Goal: Check status: Check status

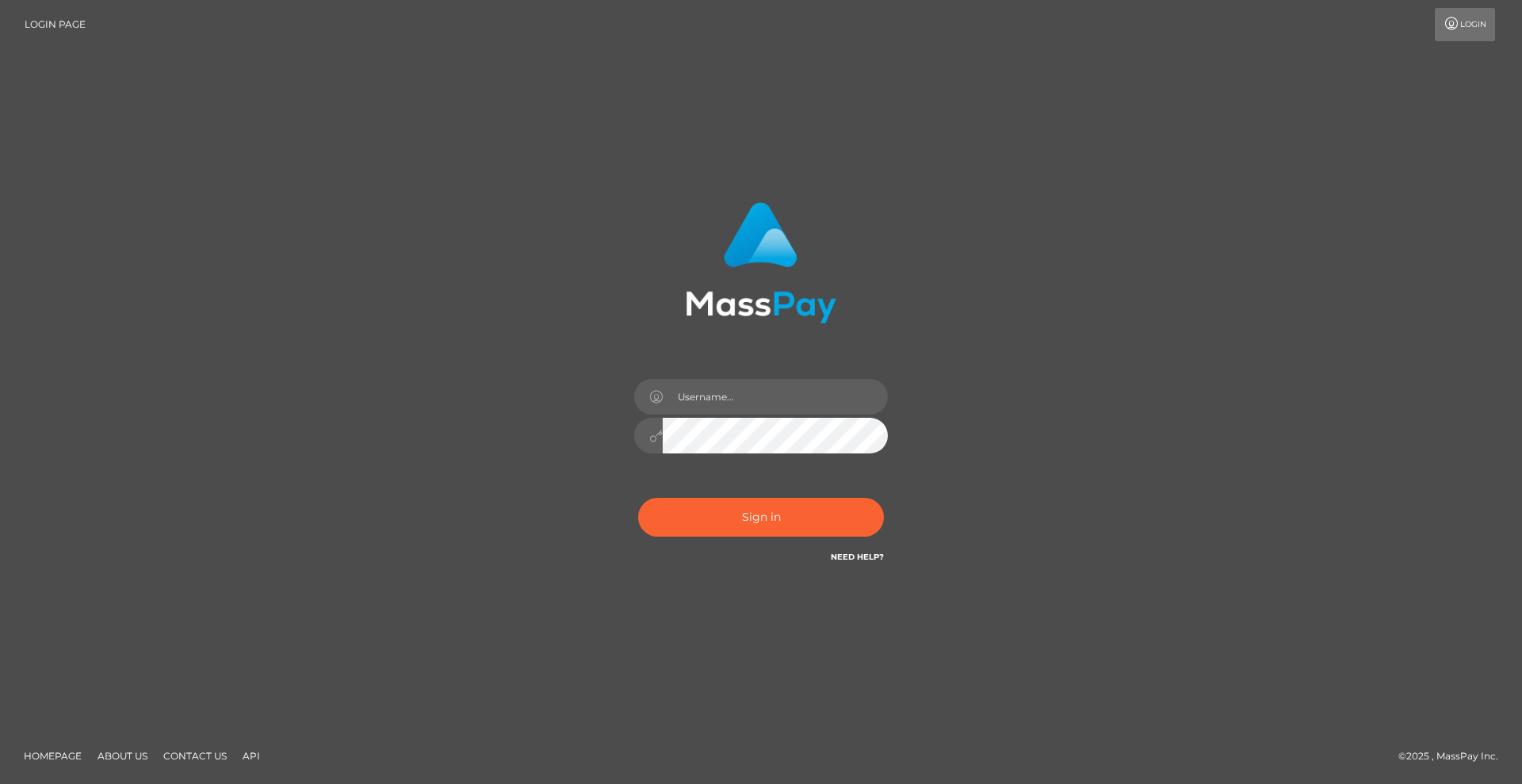
click at [768, 518] on button "Sign in" at bounding box center [761, 517] width 246 height 39
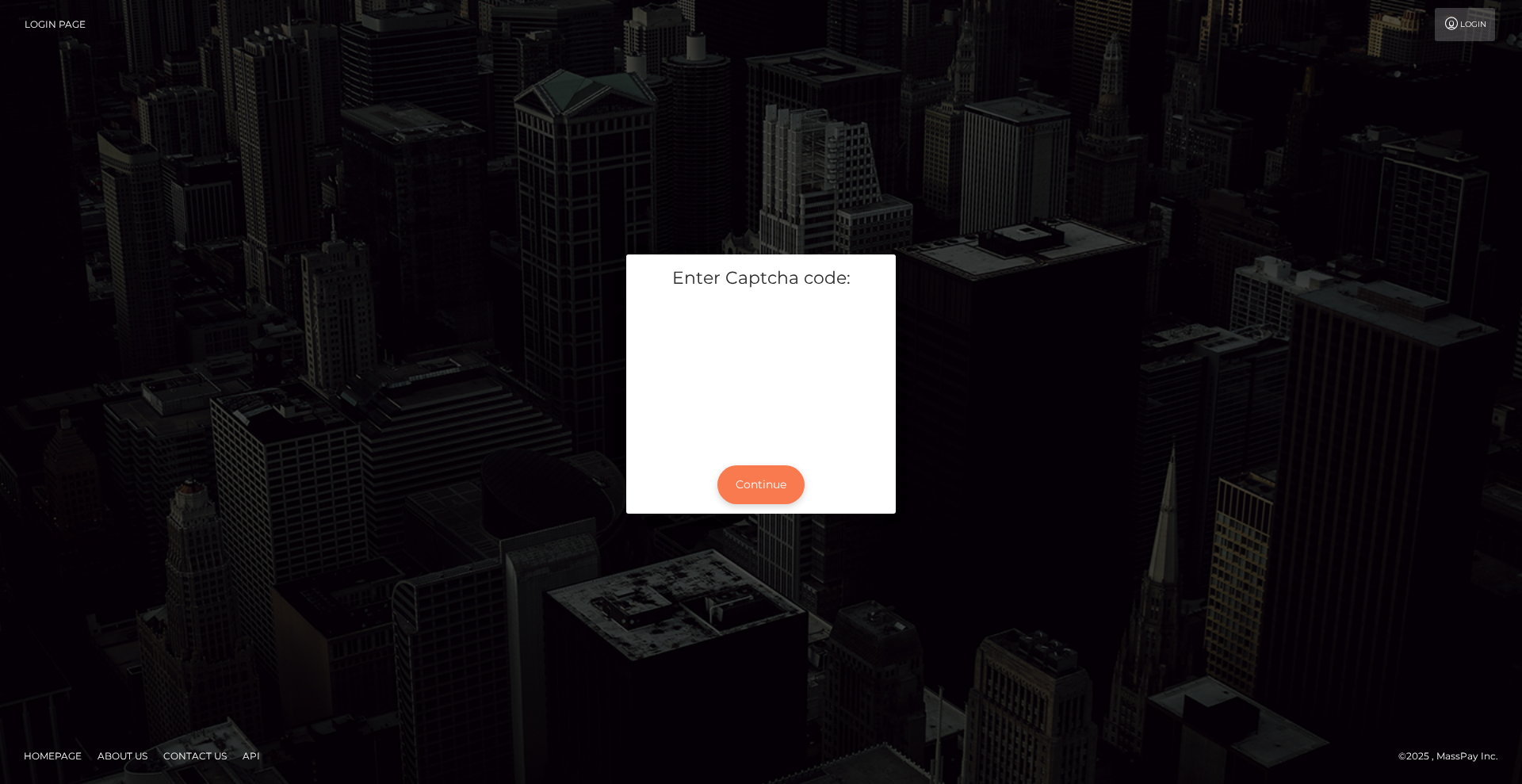
click at [775, 485] on button "Continue" at bounding box center [761, 484] width 88 height 39
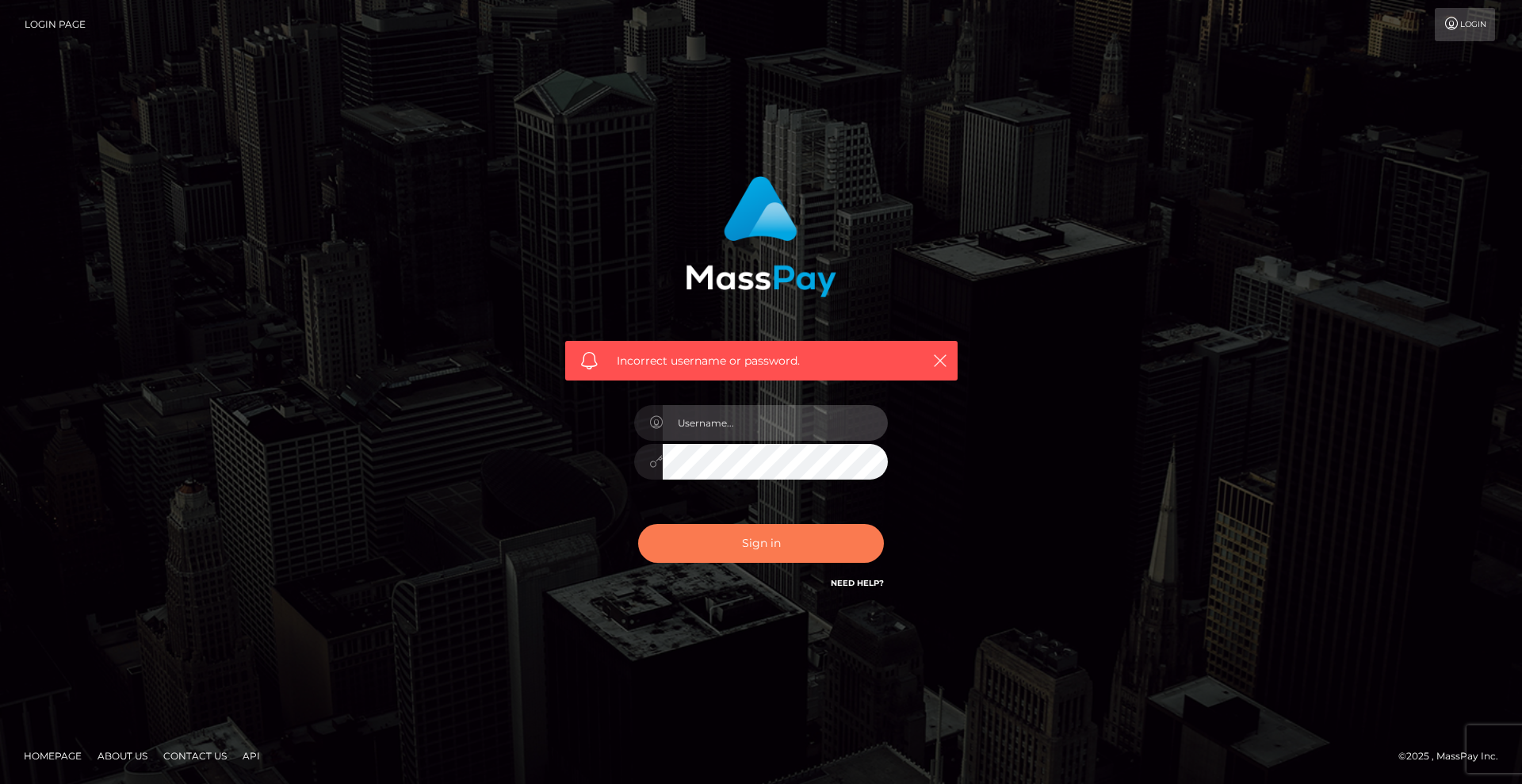
type input "Lady"
click at [829, 561] on button "Sign in" at bounding box center [761, 543] width 246 height 39
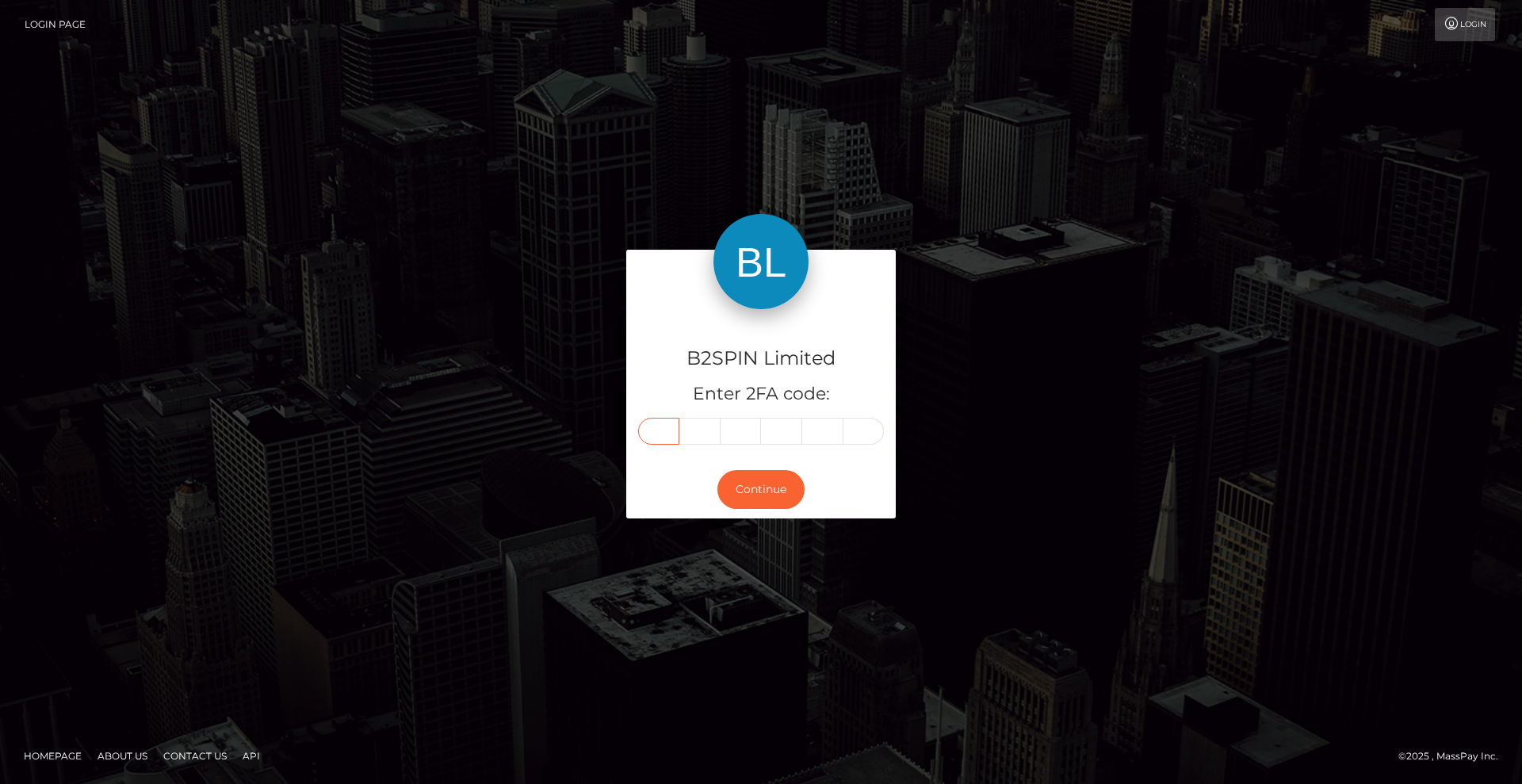
click at [660, 430] on input "text" at bounding box center [659, 432] width 42 height 27
type input "0"
type input "1"
type input "8"
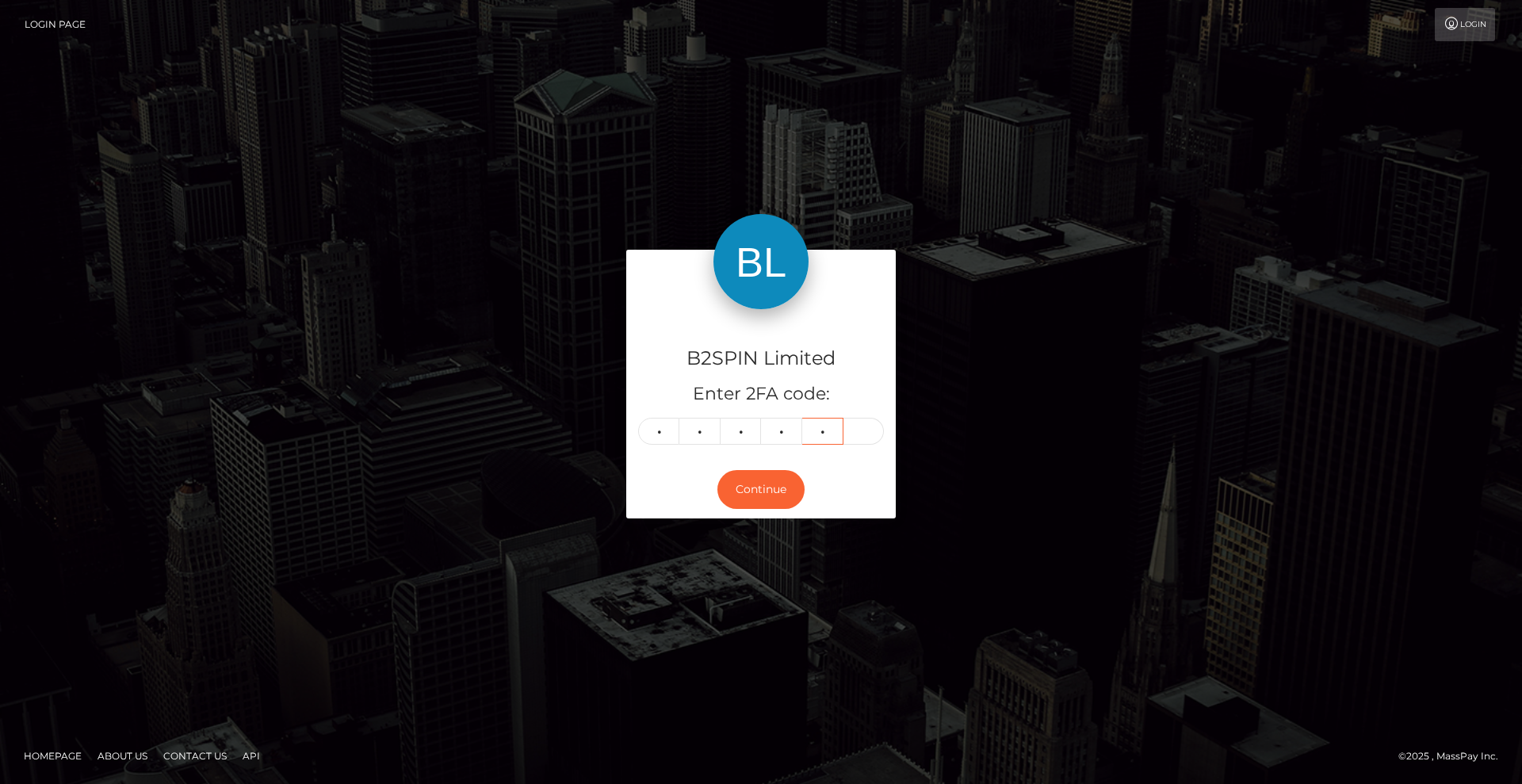
type input "4"
type input "6"
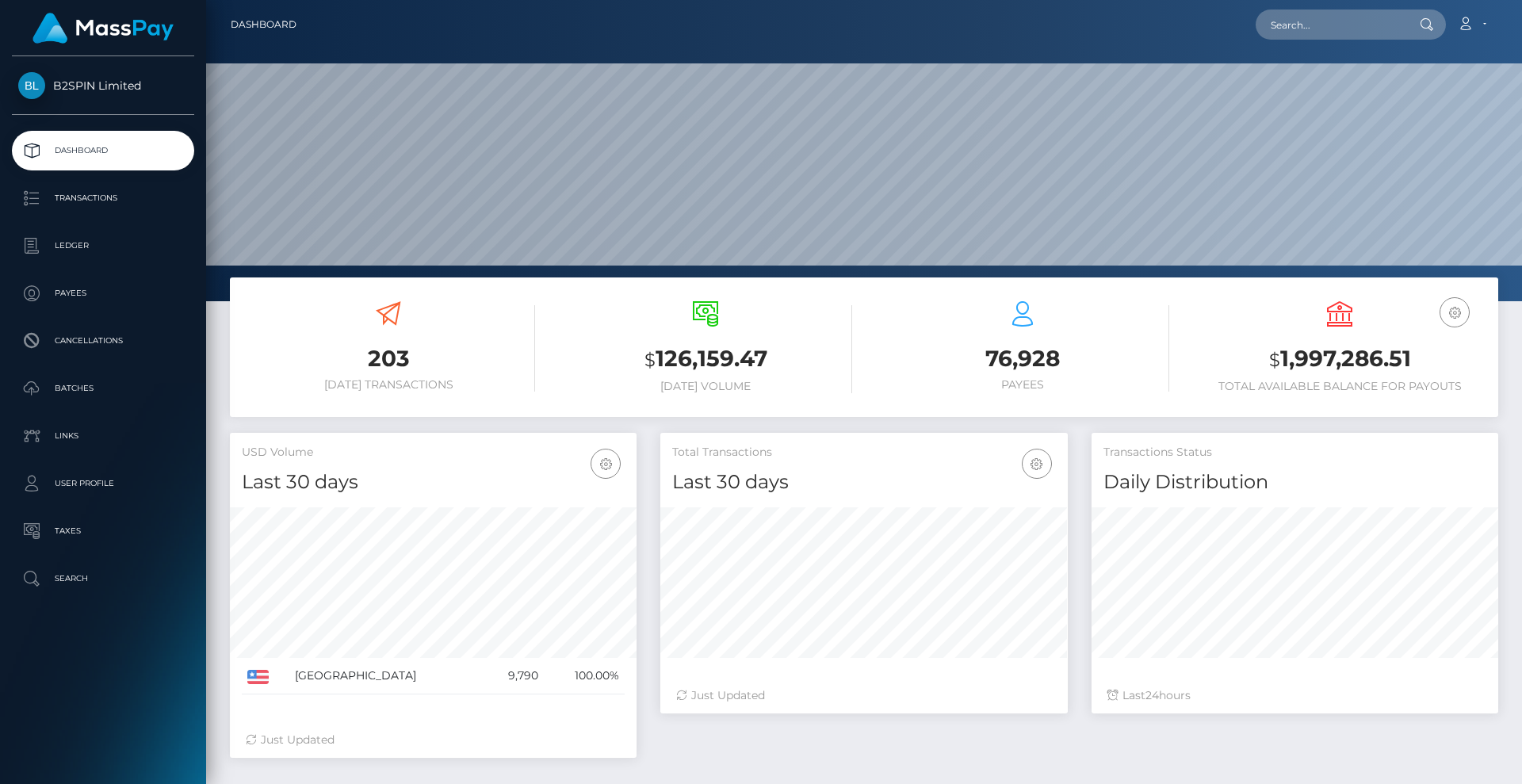
scroll to position [282, 407]
click at [1348, 28] on input "text" at bounding box center [1330, 24] width 149 height 30
paste input "1299313463"
type input "1299313463"
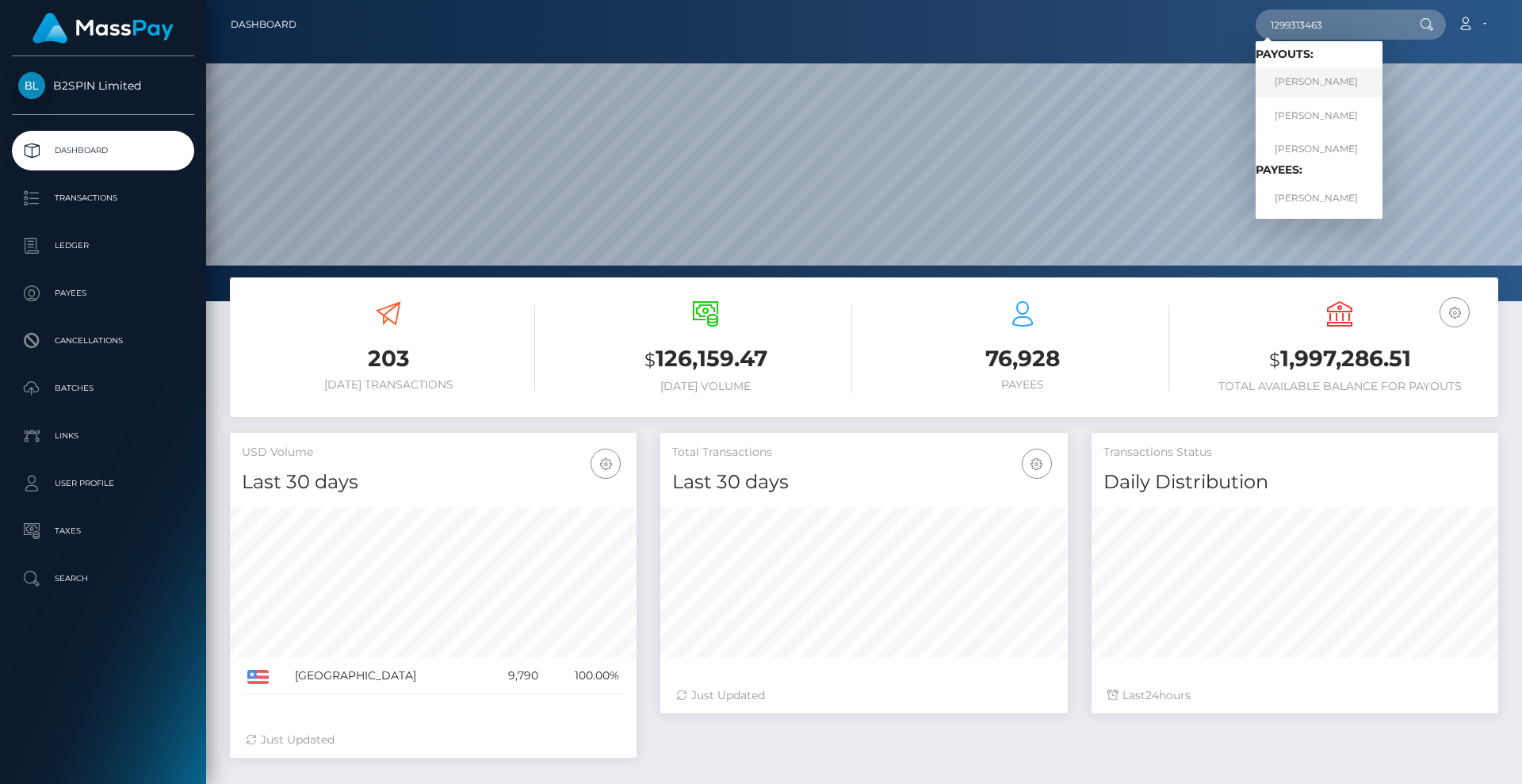
click at [1329, 86] on link "KRISTOPHER ROBERT MCCUE" at bounding box center [1319, 82] width 126 height 29
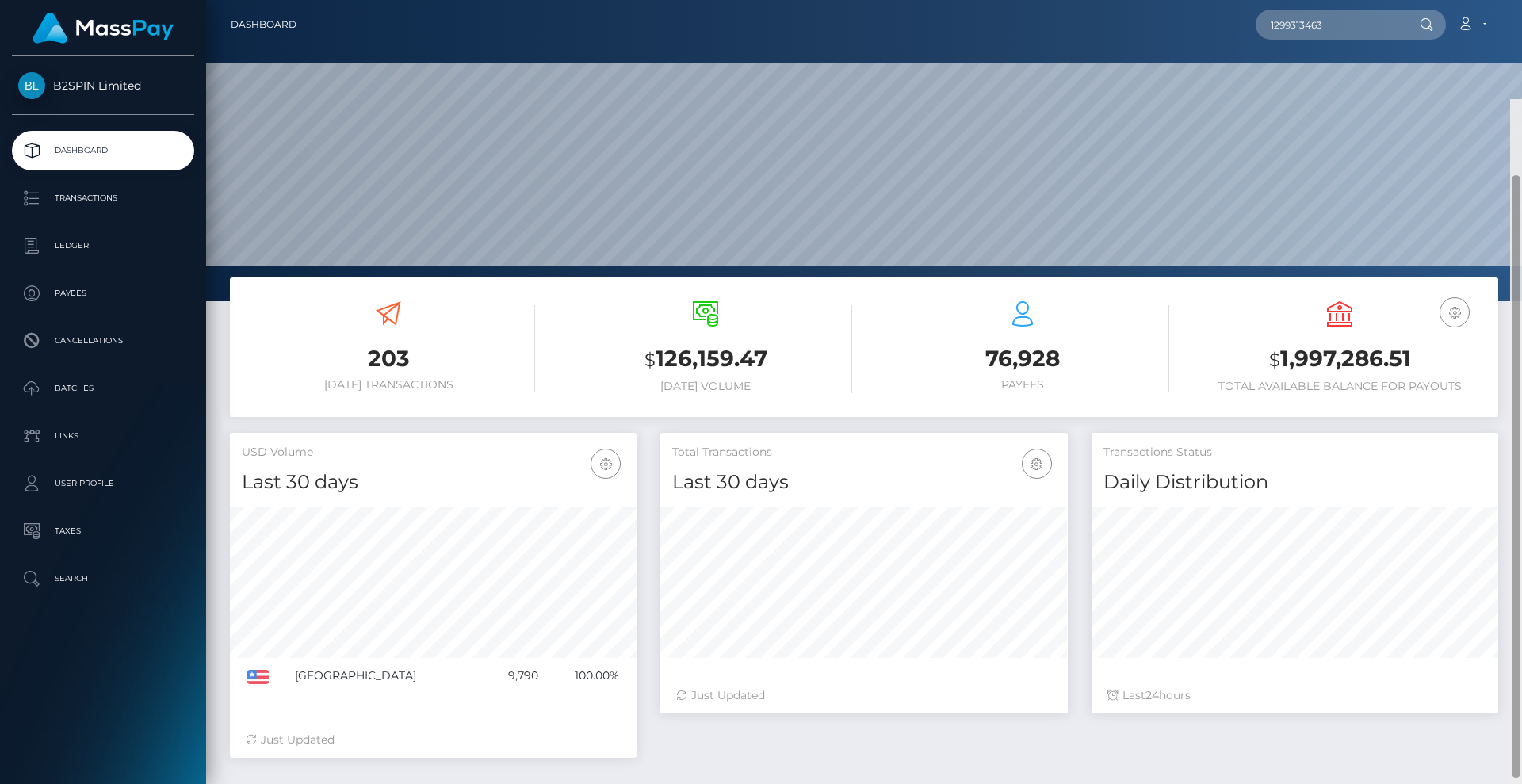
scroll to position [236, 0]
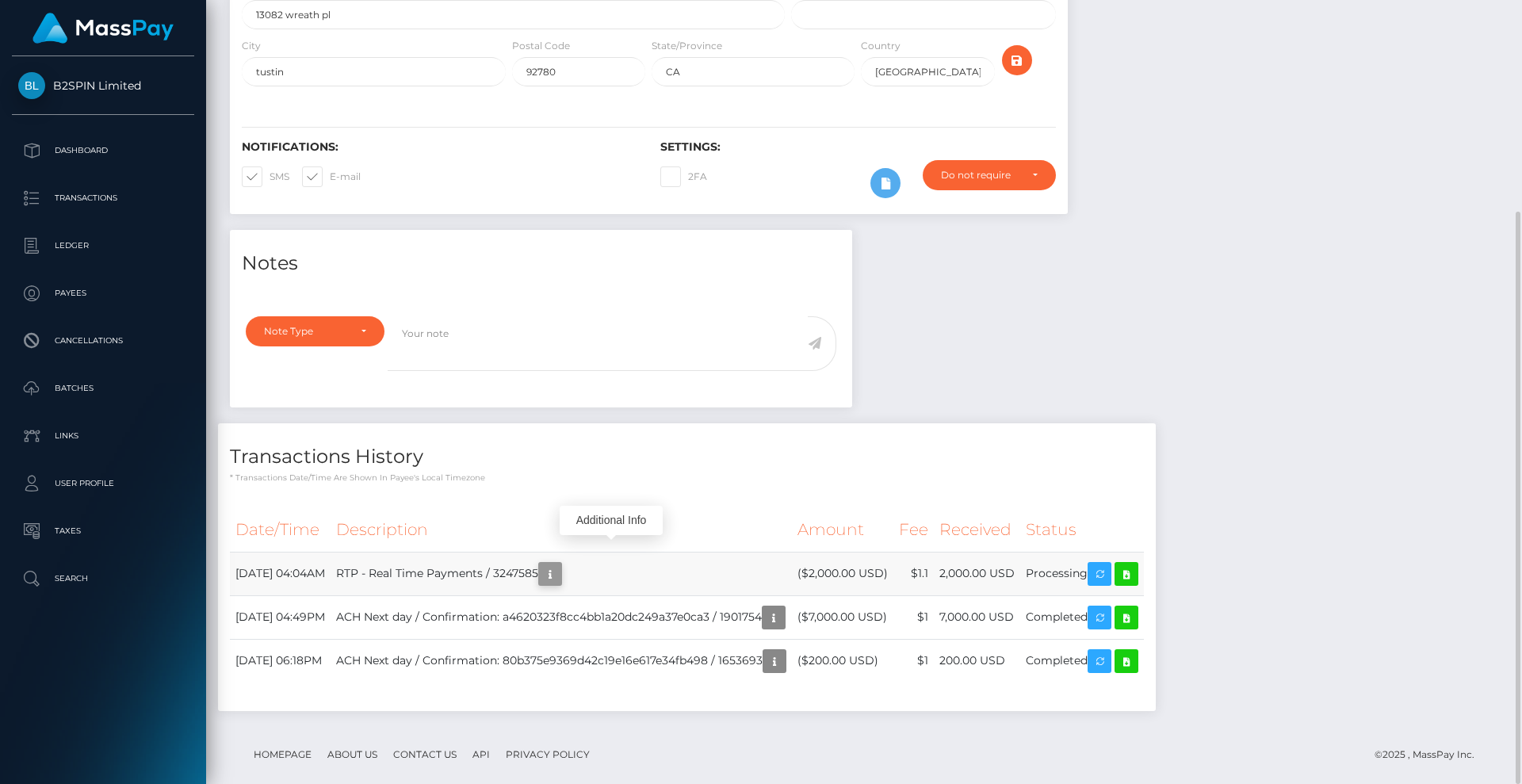
scroll to position [191, 407]
click at [560, 565] on icon "button" at bounding box center [550, 574] width 19 height 20
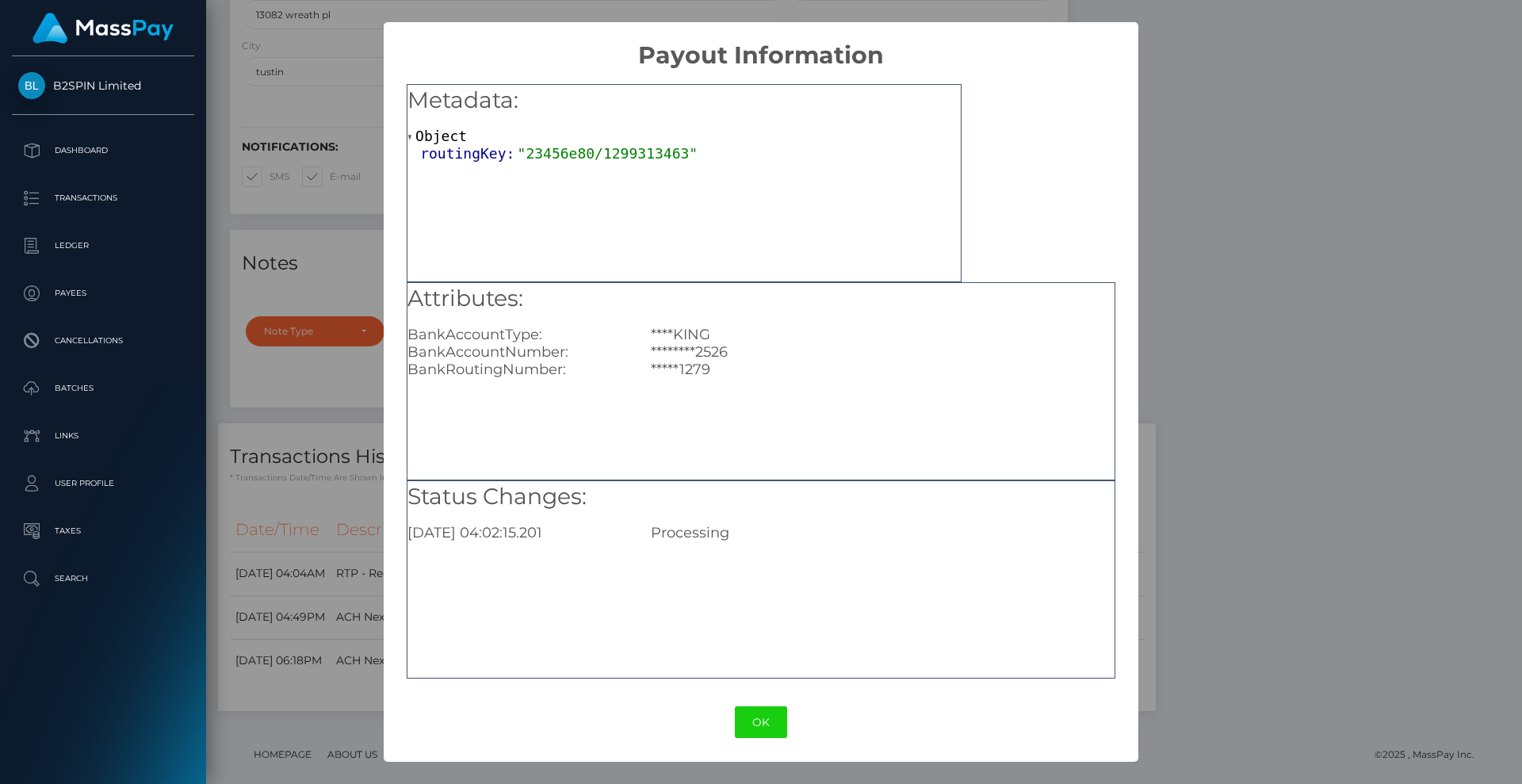
drag, startPoint x: 1241, startPoint y: 142, endPoint x: 1211, endPoint y: 190, distance: 56.6
click at [1242, 143] on div "× Payout Information Metadata: Object routingKey: "23456e80/1299313463" Attribu…" at bounding box center [761, 392] width 1522 height 784
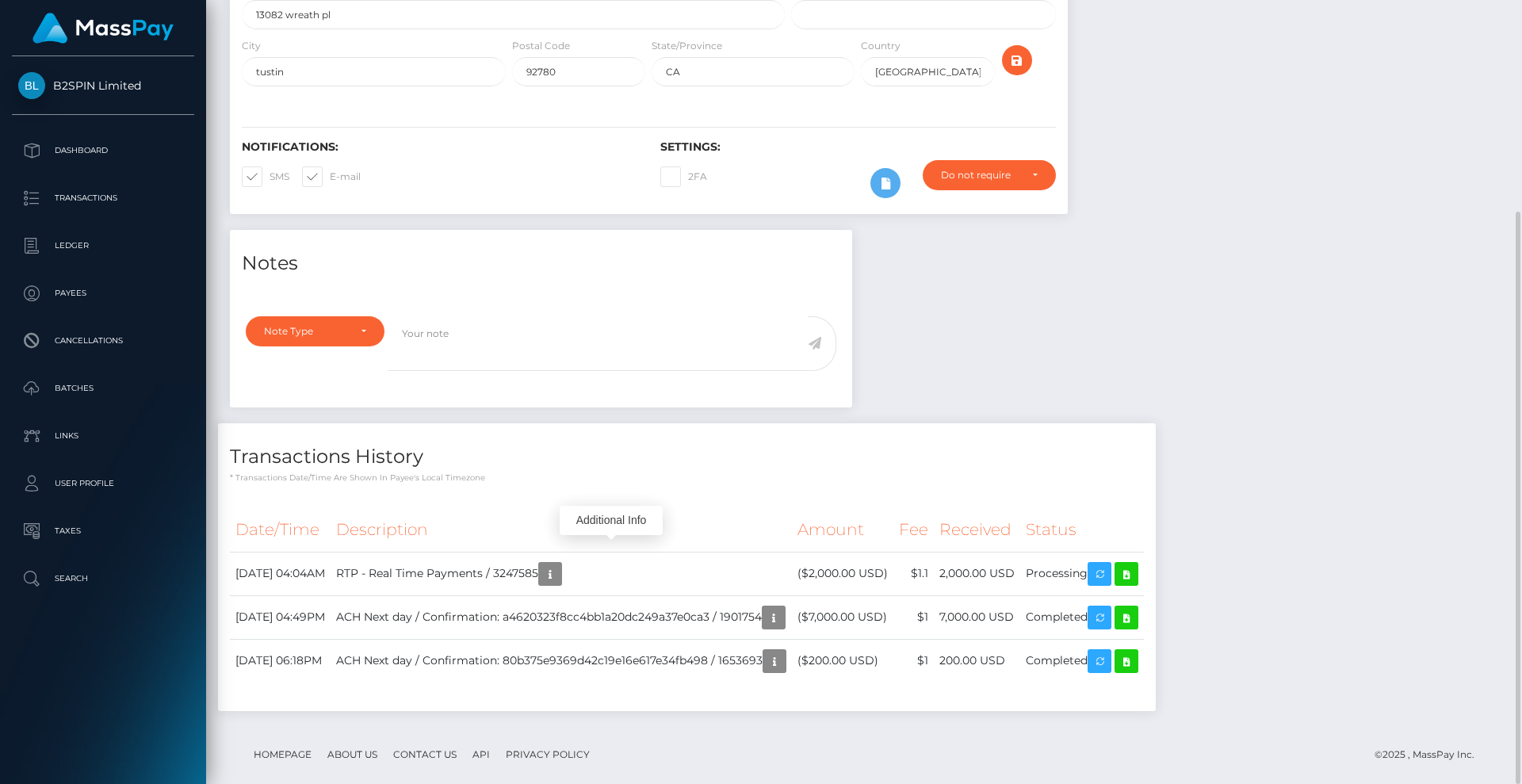
drag, startPoint x: 1322, startPoint y: 257, endPoint x: 1344, endPoint y: 255, distance: 22.1
click at [1324, 257] on div "Notes Note Type Compliance Clear Compliance General Note Type" at bounding box center [864, 479] width 1293 height 497
